Goal: Register for event/course

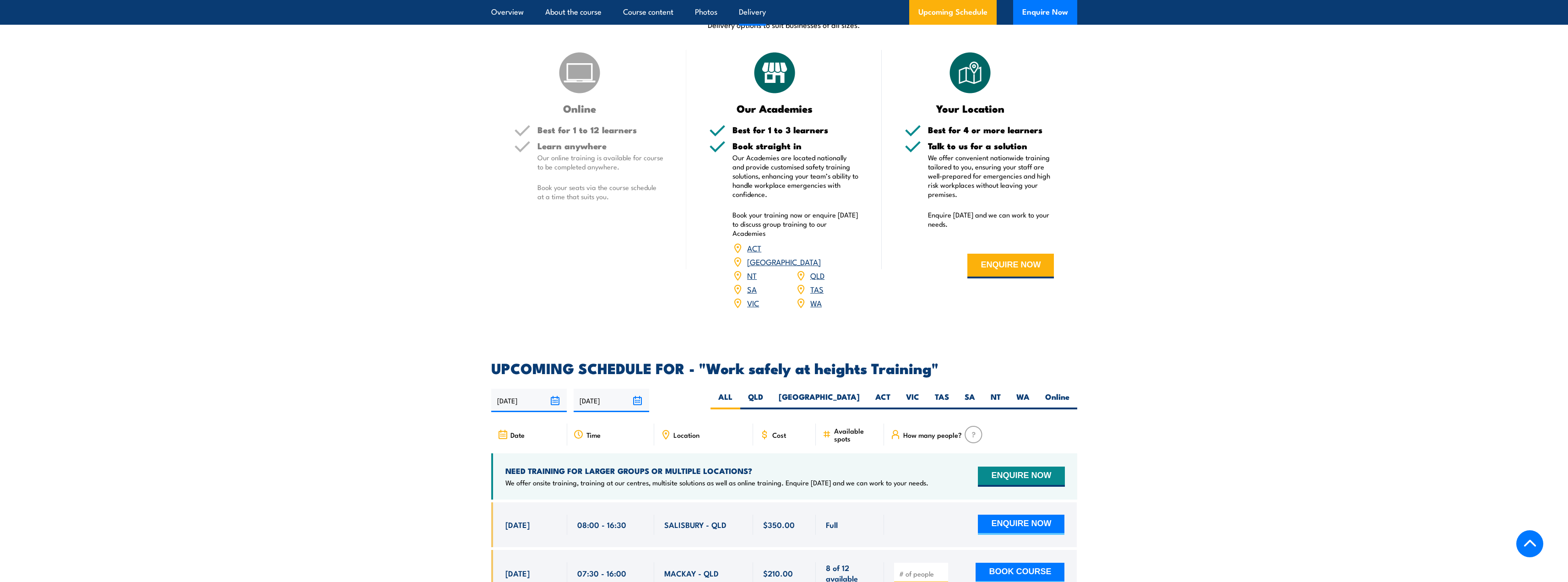
scroll to position [1191, 0]
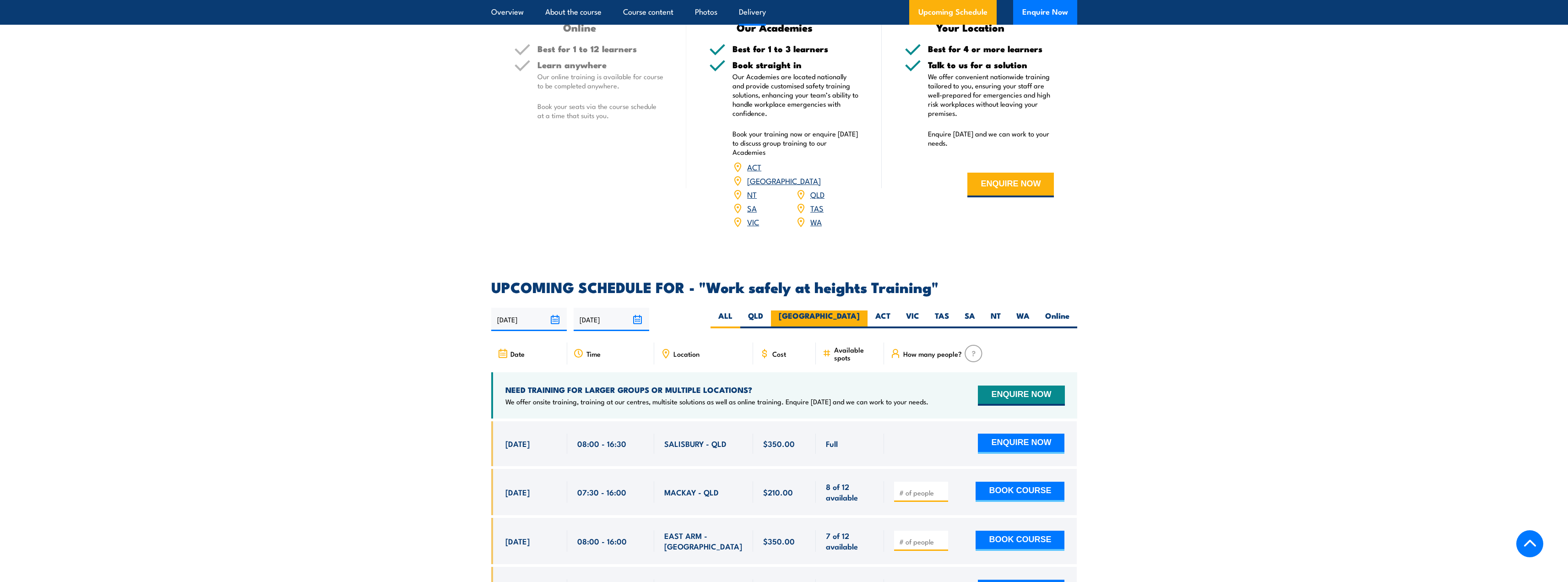
click at [856, 310] on label "[GEOGRAPHIC_DATA]" at bounding box center [819, 319] width 97 height 18
click at [859, 310] on input "[GEOGRAPHIC_DATA]" at bounding box center [863, 314] width 6 height 6
radio input "true"
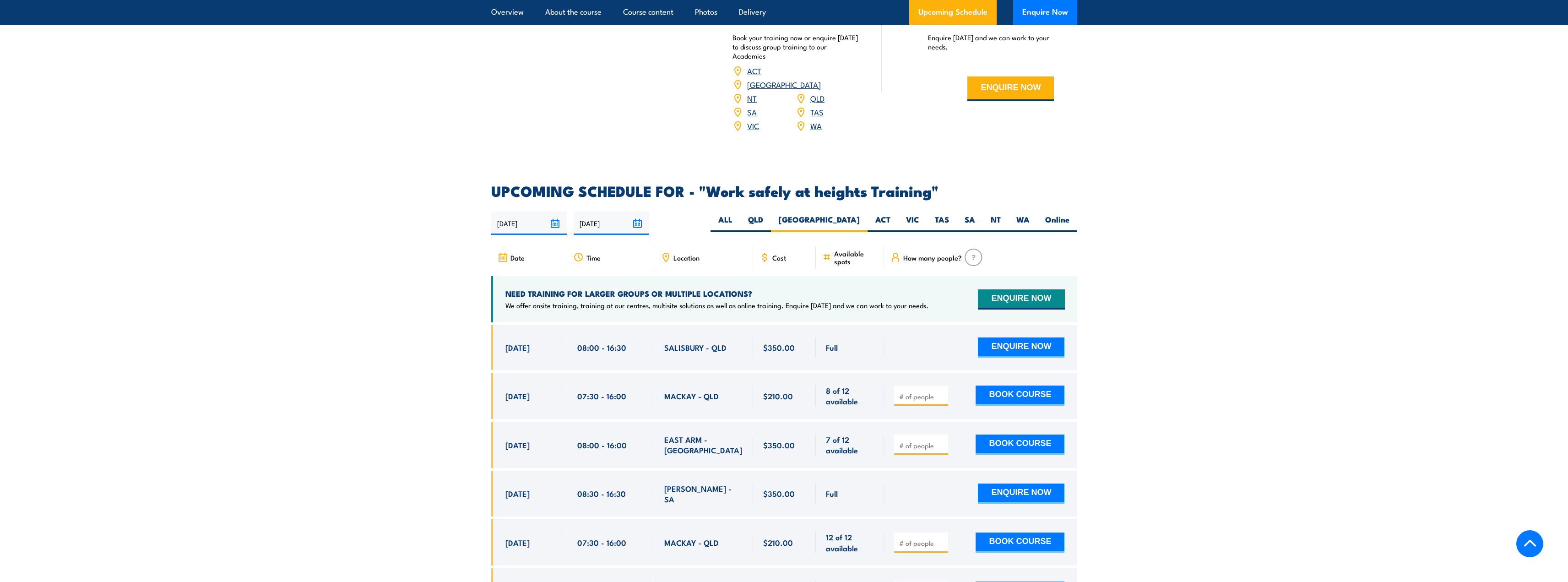
scroll to position [1328, 0]
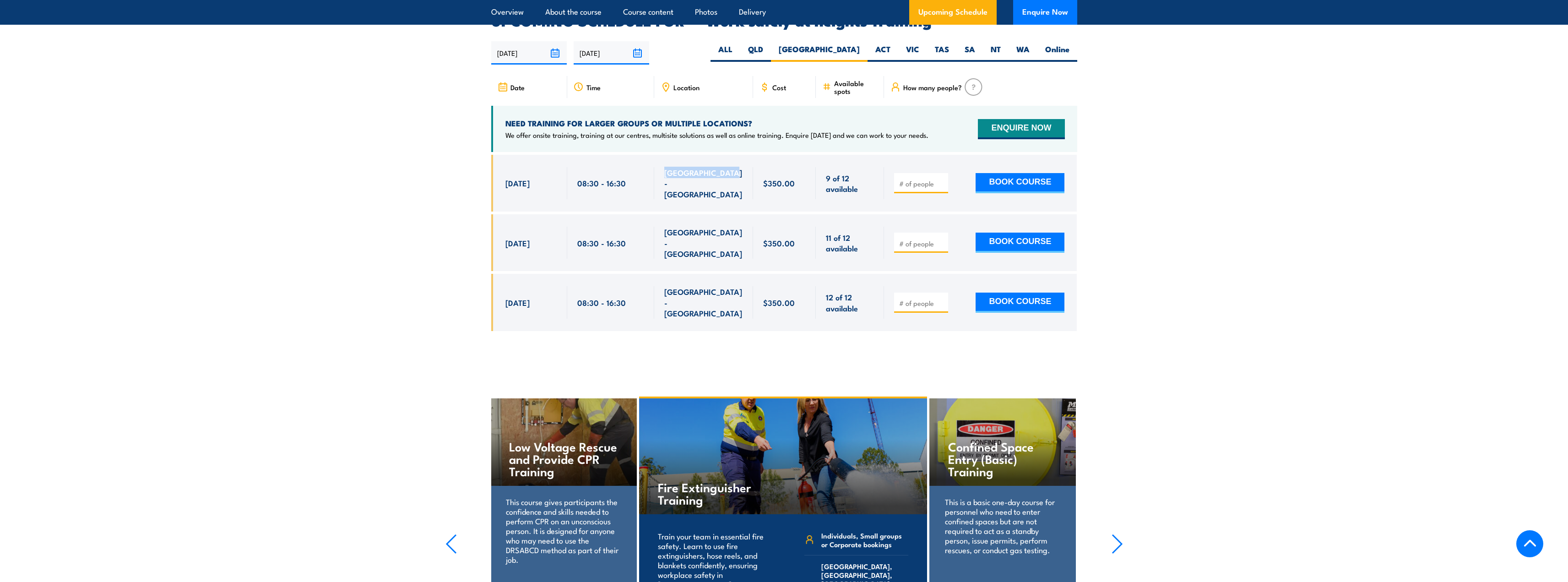
drag, startPoint x: 660, startPoint y: 164, endPoint x: 729, endPoint y: 166, distance: 69.0
click at [729, 166] on div "[GEOGRAPHIC_DATA] - [GEOGRAPHIC_DATA]" at bounding box center [704, 183] width 99 height 57
copy span "[GEOGRAPHIC_DATA] - [GEOGRAPHIC_DATA]"
